Goal: Transaction & Acquisition: Purchase product/service

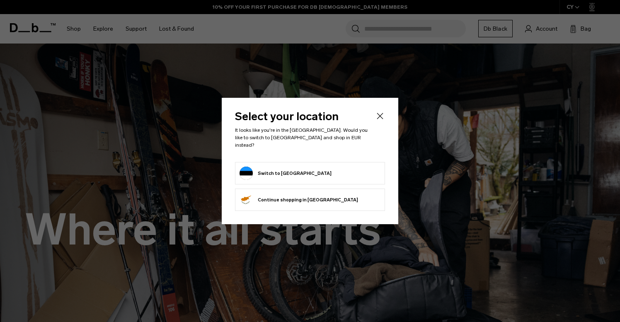
click at [272, 167] on button "Switch to Estonia" at bounding box center [286, 173] width 92 height 13
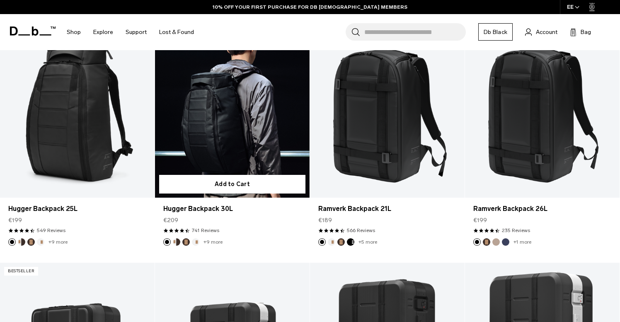
click at [211, 114] on link "Hugger Backpack 30L" at bounding box center [232, 112] width 155 height 172
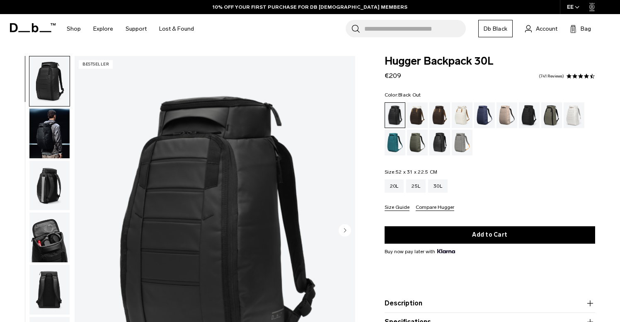
click at [561, 76] on link "741 Reviews" at bounding box center [551, 76] width 25 height 4
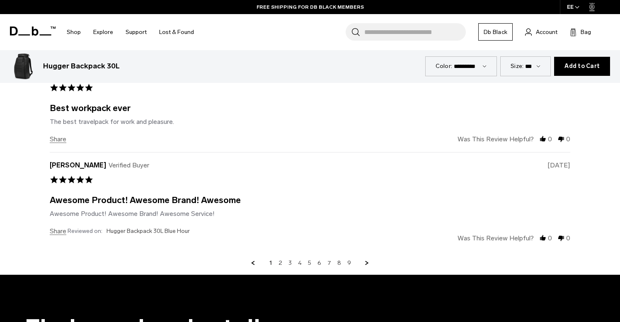
scroll to position [3093, 0]
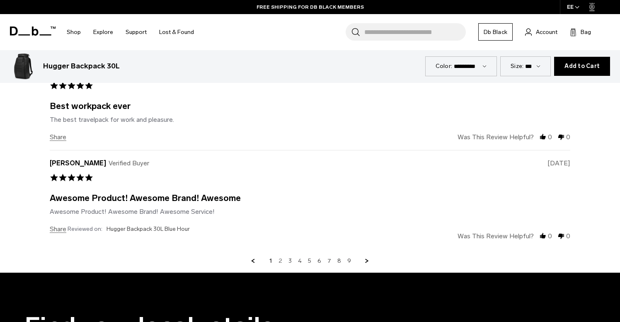
click at [281, 257] on link "2" at bounding box center [280, 260] width 4 height 7
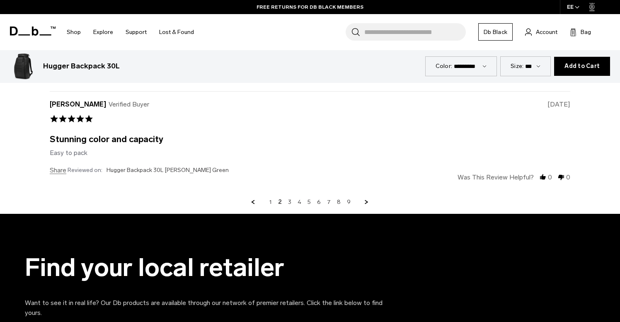
scroll to position [3150, 0]
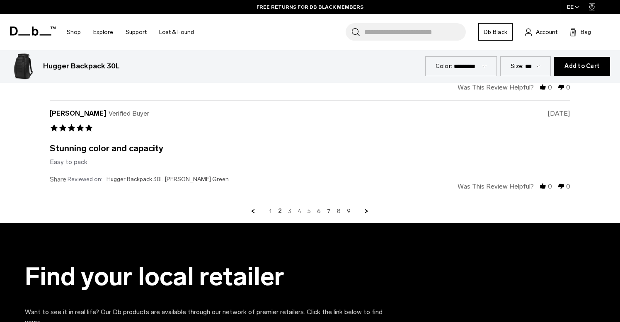
click at [291, 208] on link "3" at bounding box center [289, 211] width 3 height 7
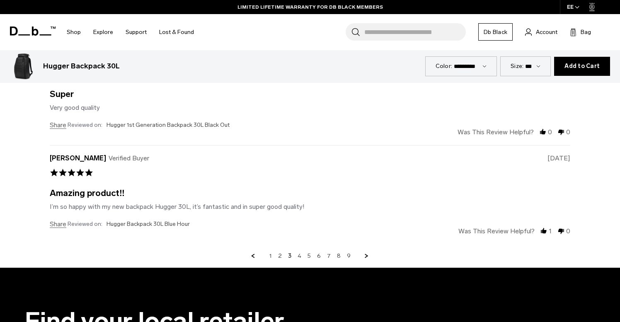
scroll to position [3112, 0]
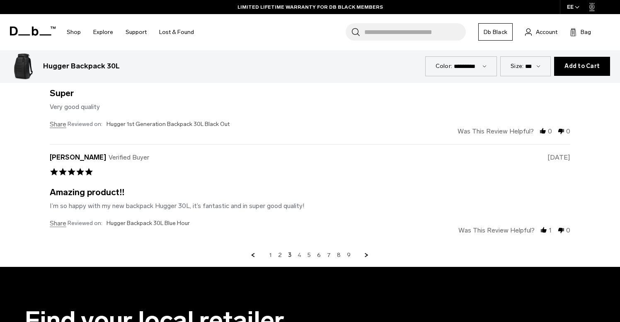
click at [302, 252] on div "1 2 3 4 5 6 7 8 9" at bounding box center [310, 255] width 520 height 7
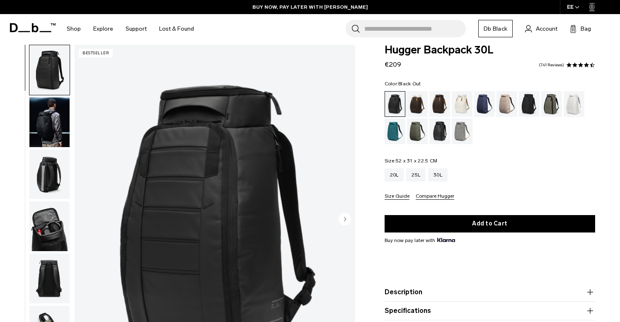
scroll to position [15, 0]
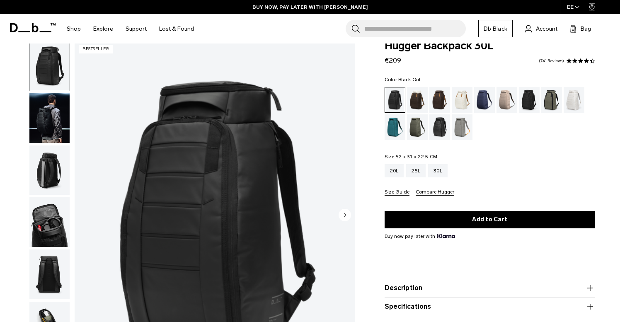
click at [50, 107] on img "button" at bounding box center [49, 118] width 40 height 50
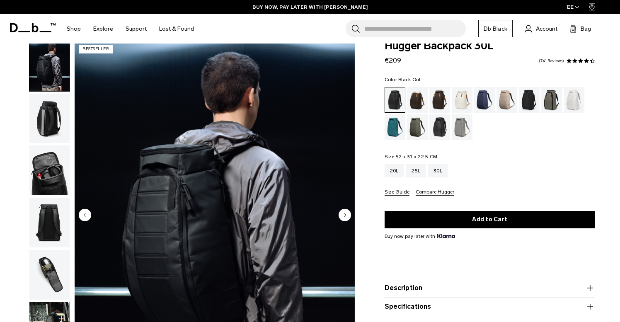
scroll to position [53, 0]
click at [345, 214] on icon "Next slide" at bounding box center [345, 215] width 2 height 4
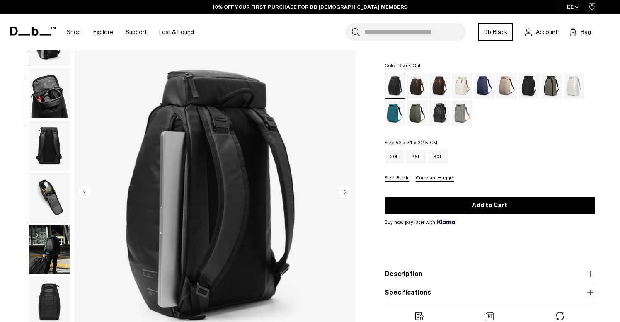
scroll to position [60, 0]
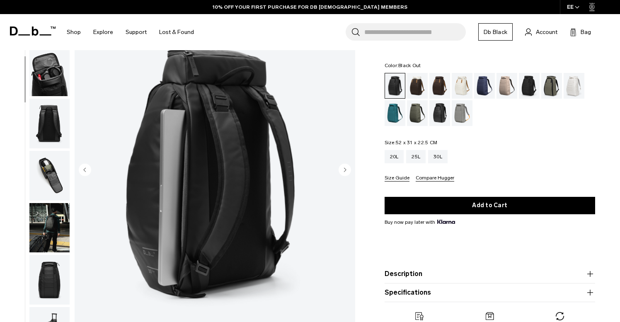
click at [347, 171] on circle "Next slide" at bounding box center [345, 169] width 12 height 12
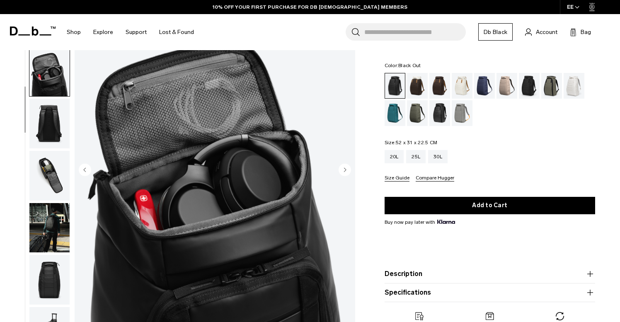
scroll to position [158, 0]
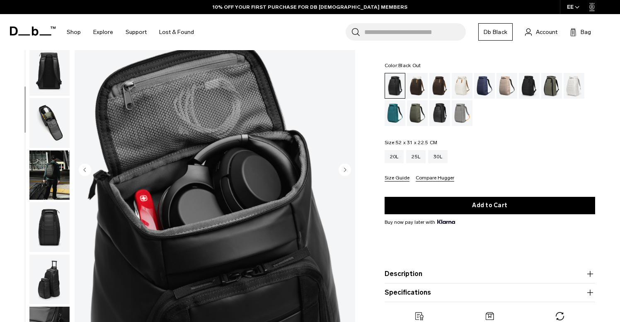
click at [347, 171] on circle "Next slide" at bounding box center [345, 169] width 12 height 12
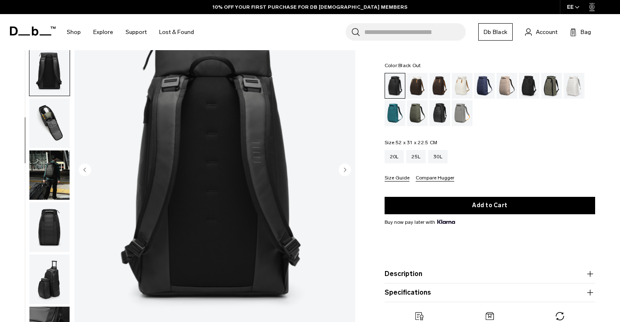
scroll to position [211, 0]
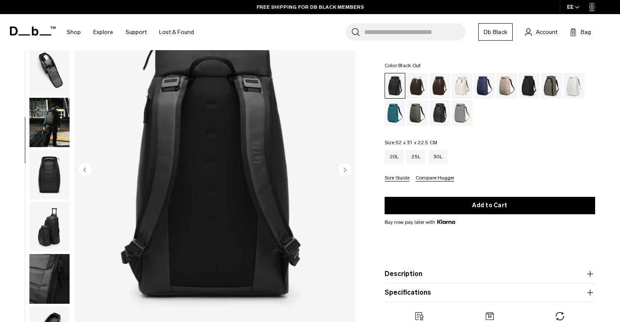
click at [347, 170] on circle "Next slide" at bounding box center [345, 169] width 12 height 12
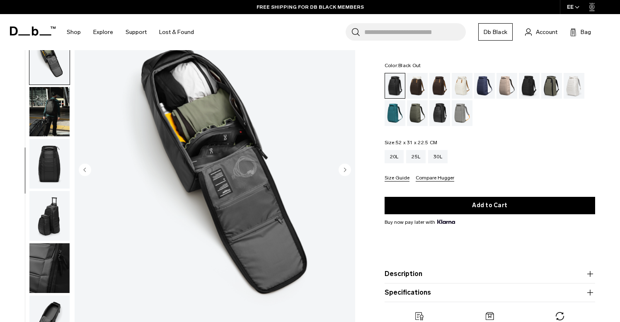
click at [347, 170] on circle "Next slide" at bounding box center [345, 169] width 12 height 12
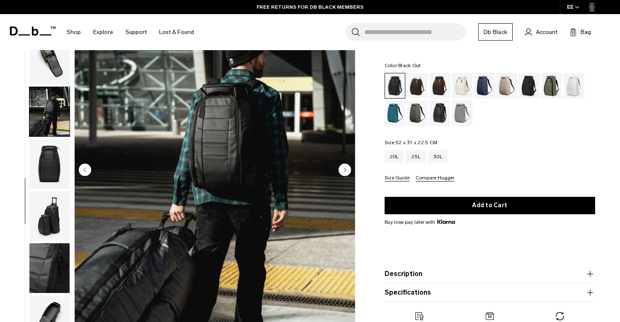
click at [347, 171] on circle "Next slide" at bounding box center [345, 169] width 12 height 12
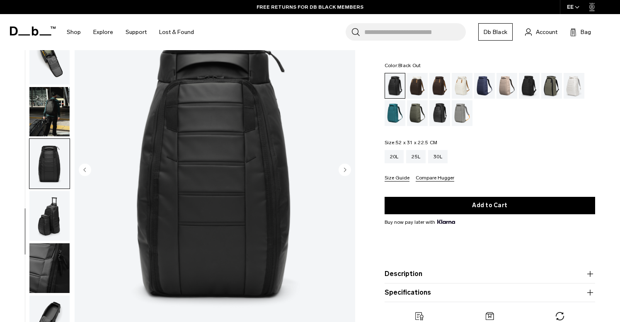
click at [347, 171] on circle "Next slide" at bounding box center [345, 169] width 12 height 12
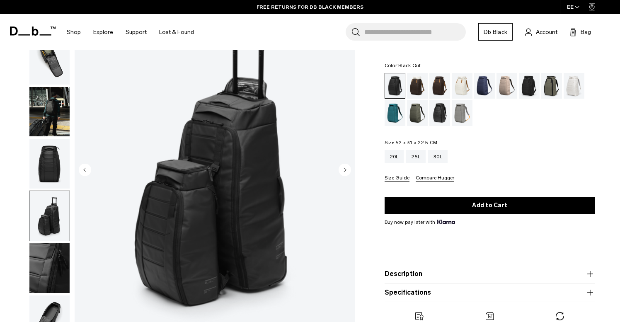
click at [347, 172] on circle "Next slide" at bounding box center [345, 169] width 12 height 12
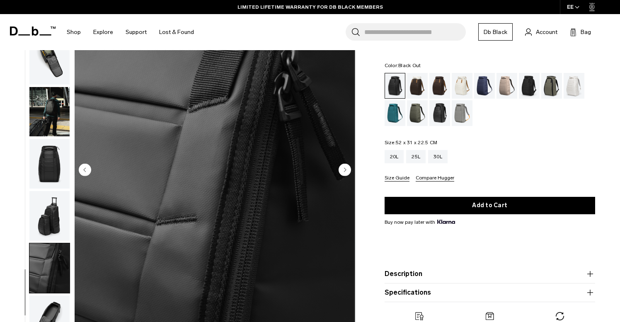
click at [347, 172] on circle "Next slide" at bounding box center [345, 169] width 12 height 12
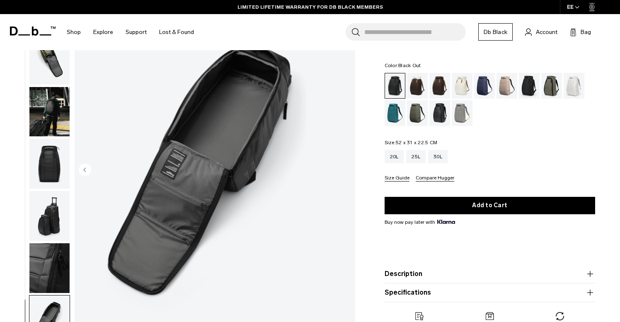
click at [347, 172] on img "11 / 11" at bounding box center [215, 170] width 281 height 350
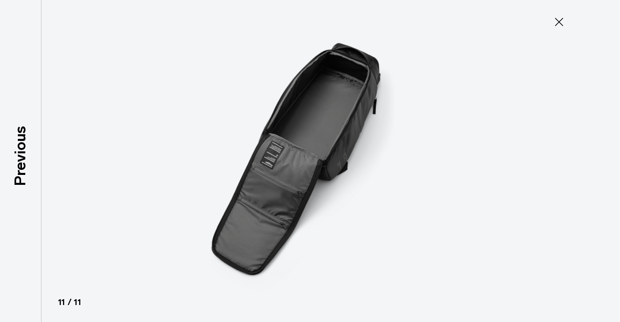
click at [559, 24] on icon at bounding box center [558, 21] width 13 height 13
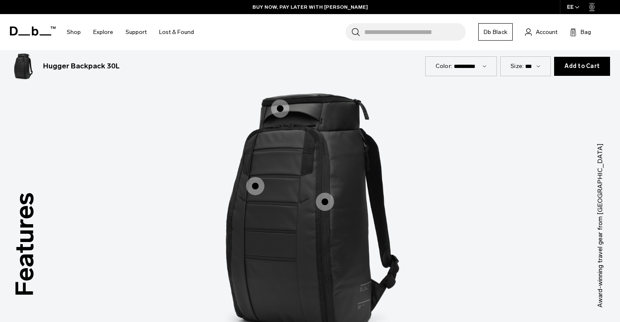
scroll to position [1018, 0]
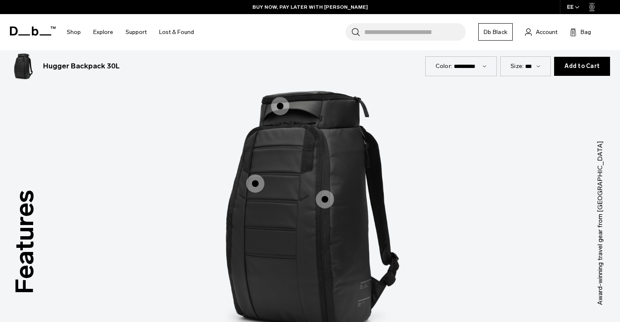
click at [329, 195] on span "1 / 3" at bounding box center [325, 199] width 18 height 18
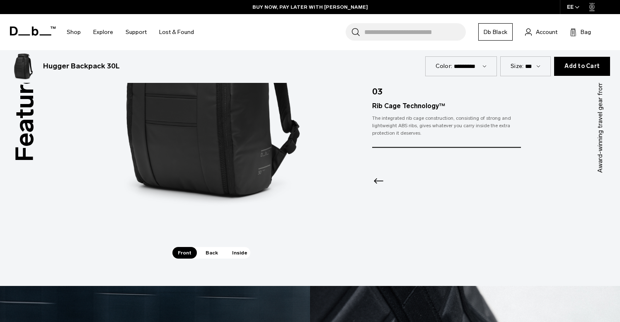
scroll to position [1151, 0]
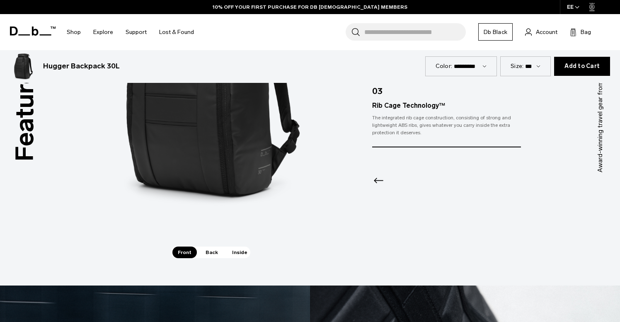
click at [205, 251] on span "Back" at bounding box center [211, 253] width 23 height 12
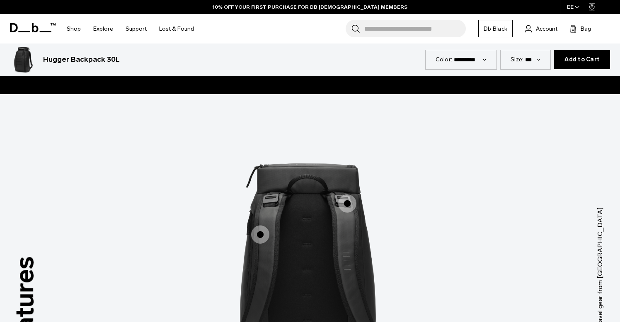
scroll to position [952, 0]
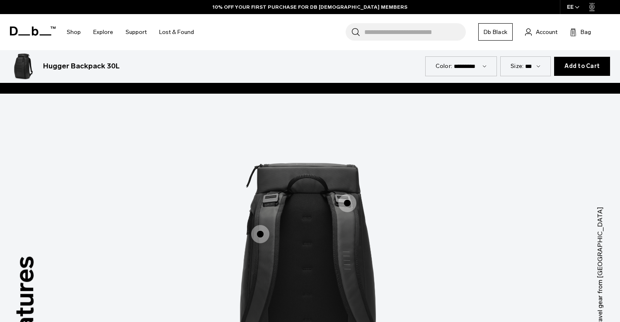
click at [267, 233] on span "2 / 3" at bounding box center [260, 234] width 18 height 18
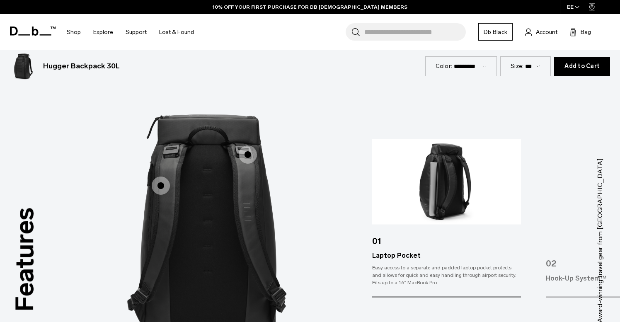
scroll to position [1006, 0]
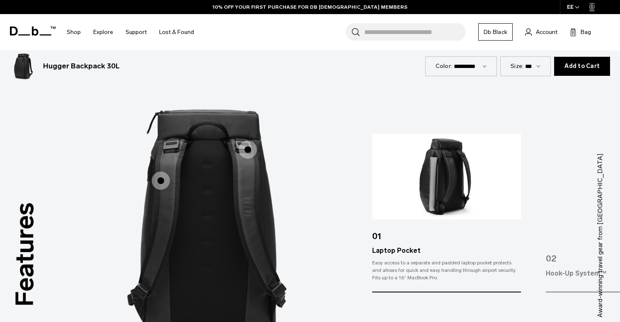
click at [245, 148] on span "2 / 3" at bounding box center [248, 149] width 18 height 18
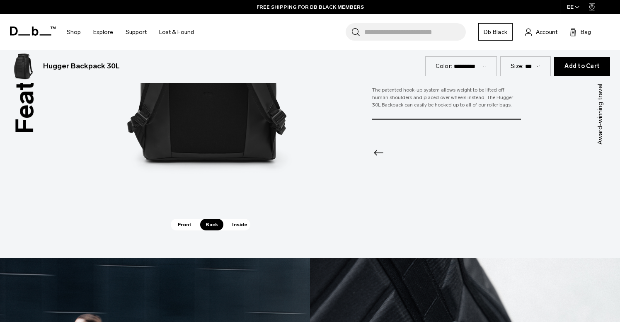
scroll to position [1180, 0]
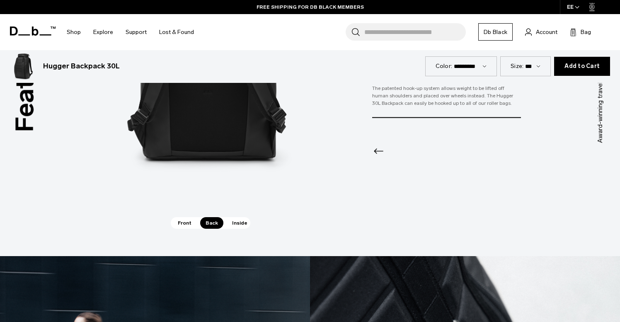
click at [240, 225] on span "Inside" at bounding box center [240, 223] width 26 height 12
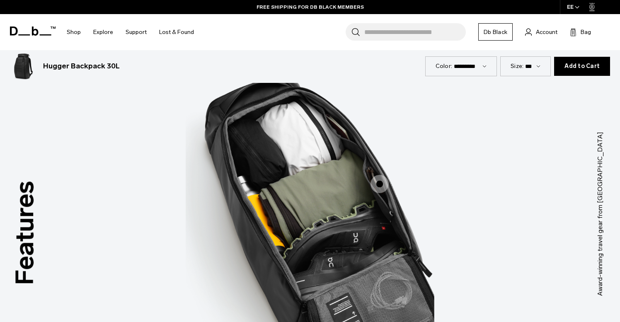
scroll to position [1050, 0]
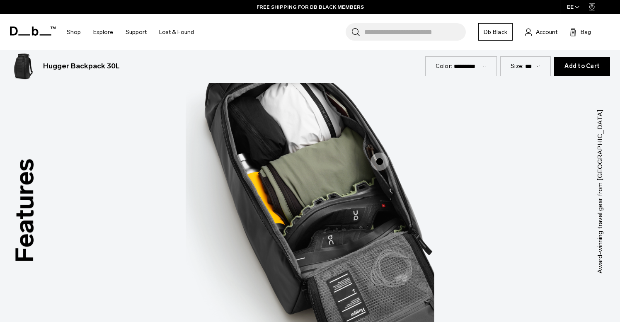
click at [377, 163] on span "3 / 3" at bounding box center [379, 161] width 18 height 18
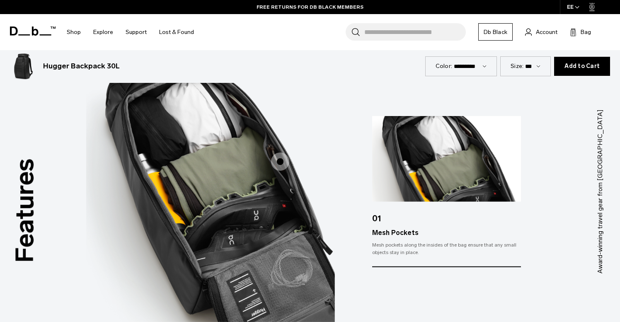
click at [550, 92] on div "Features Tap a hotspot to learn more Award-winning travel gear from Scandinavia…" at bounding box center [310, 191] width 620 height 390
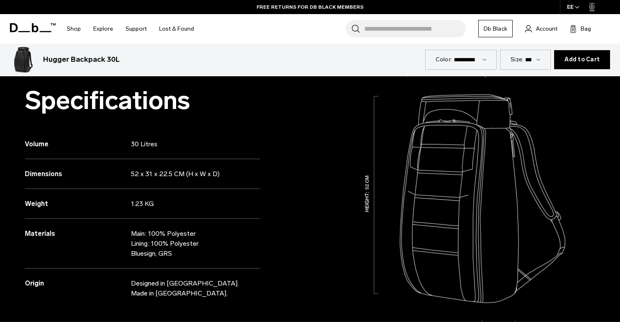
scroll to position [692, 0]
